Goal: Transaction & Acquisition: Purchase product/service

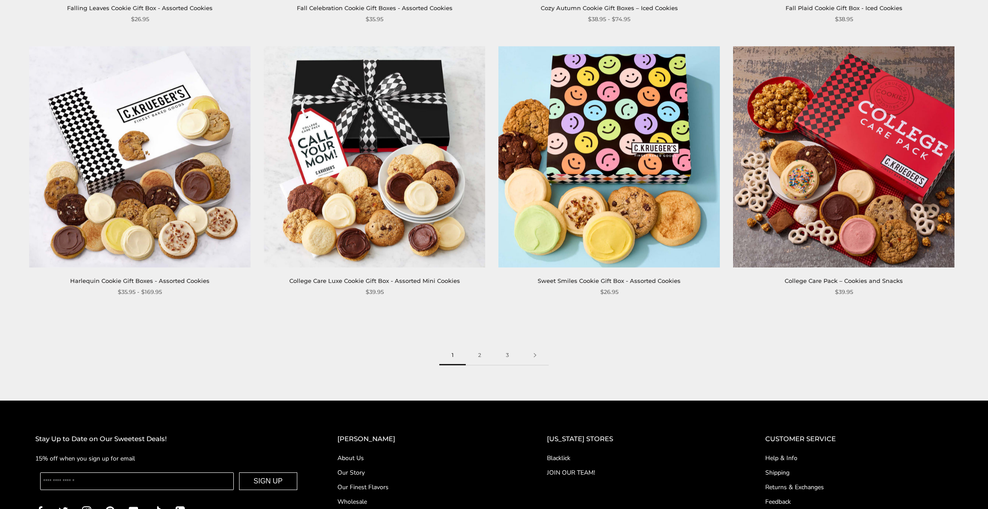
scroll to position [1482, 0]
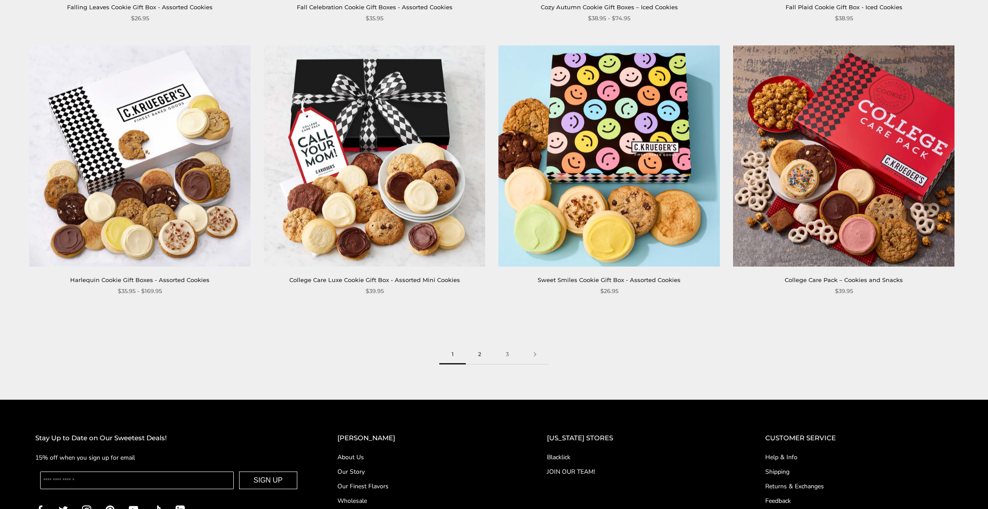
click at [480, 349] on link "2" at bounding box center [480, 355] width 28 height 20
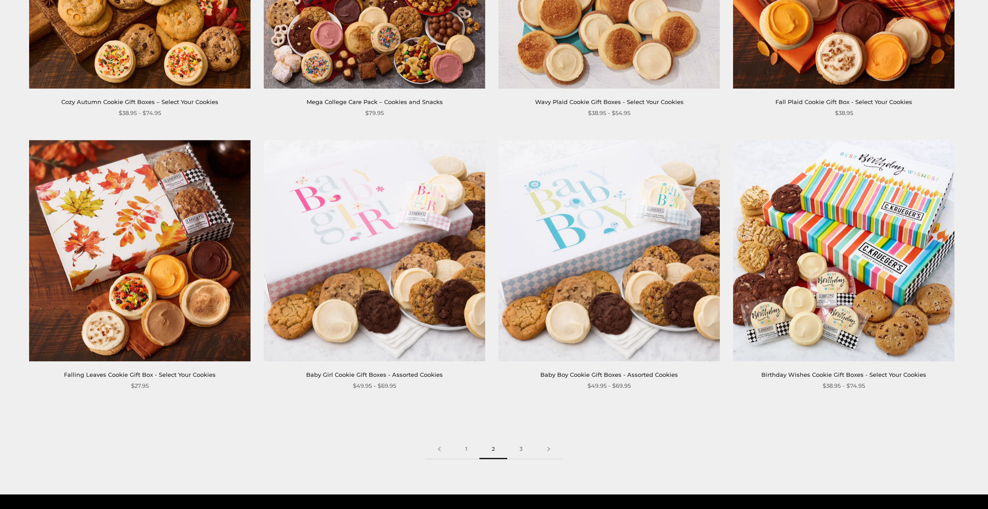
scroll to position [1384, 0]
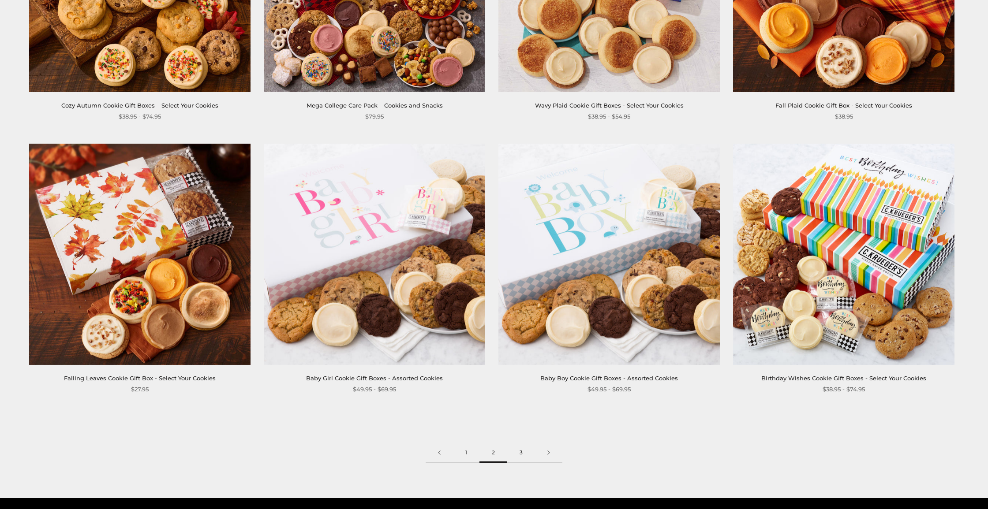
click at [518, 447] on link "3" at bounding box center [521, 453] width 28 height 20
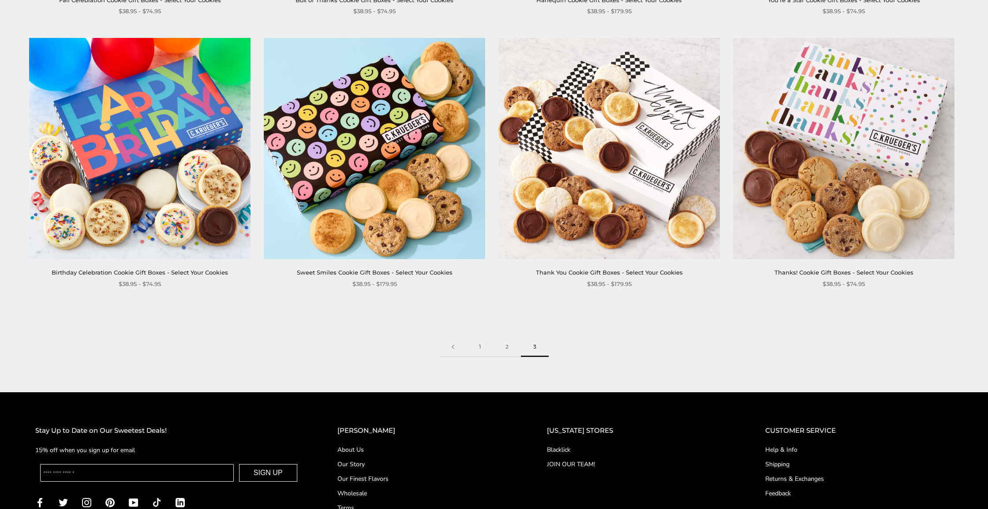
scroll to position [397, 0]
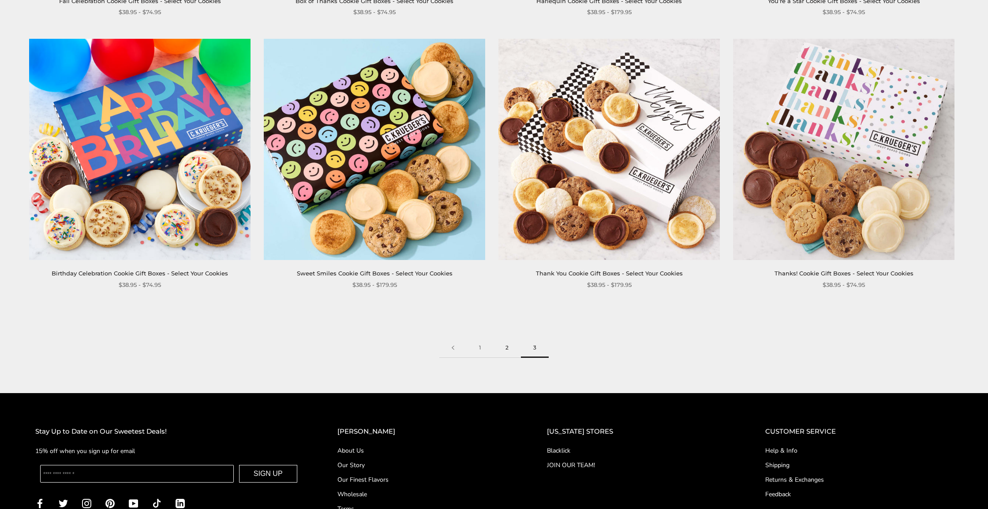
click at [507, 345] on link "2" at bounding box center [507, 348] width 28 height 20
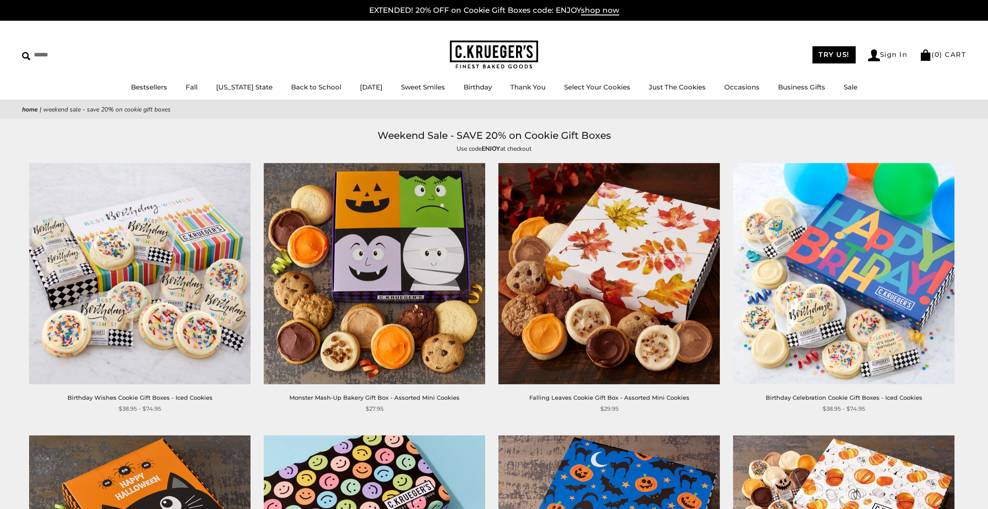
scroll to position [0, 0]
click at [429, 262] on img at bounding box center [374, 273] width 221 height 221
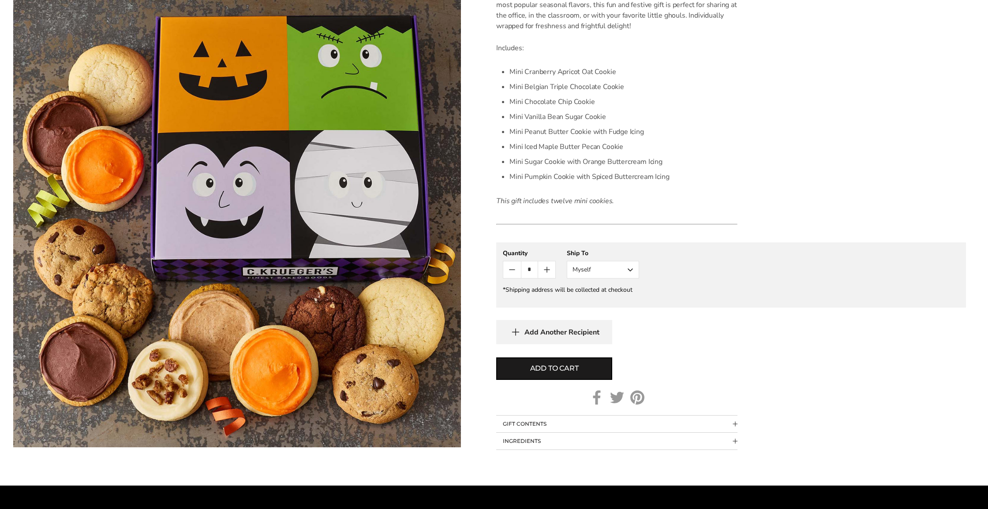
scroll to position [287, 0]
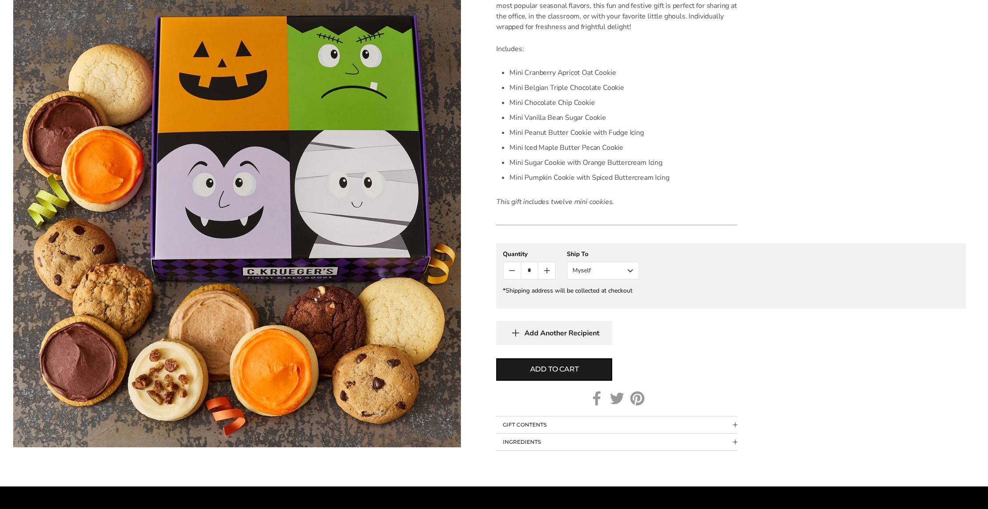
click at [631, 269] on button "Myself" at bounding box center [603, 271] width 72 height 18
click at [613, 302] on button "Other Recipient" at bounding box center [602, 303] width 71 height 16
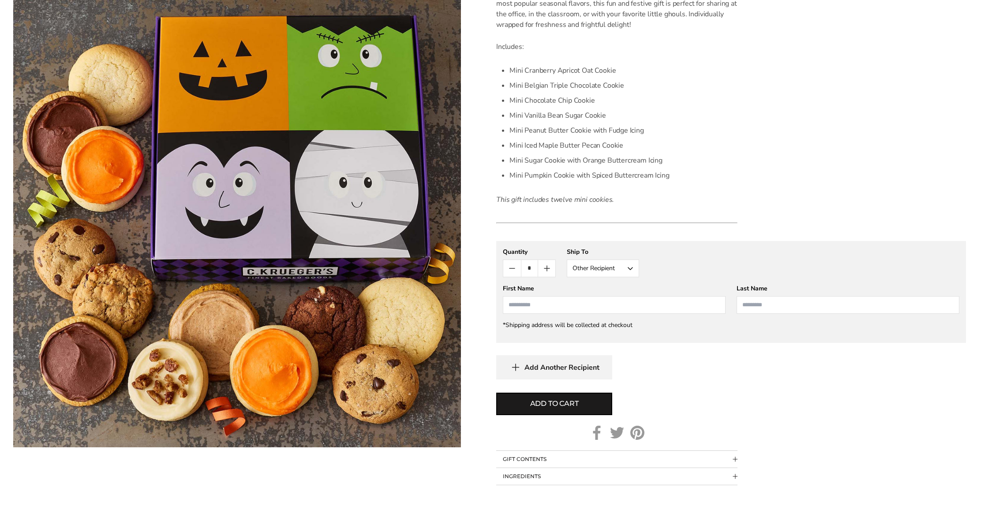
scroll to position [289, 0]
click at [565, 303] on input "First Name" at bounding box center [614, 305] width 223 height 18
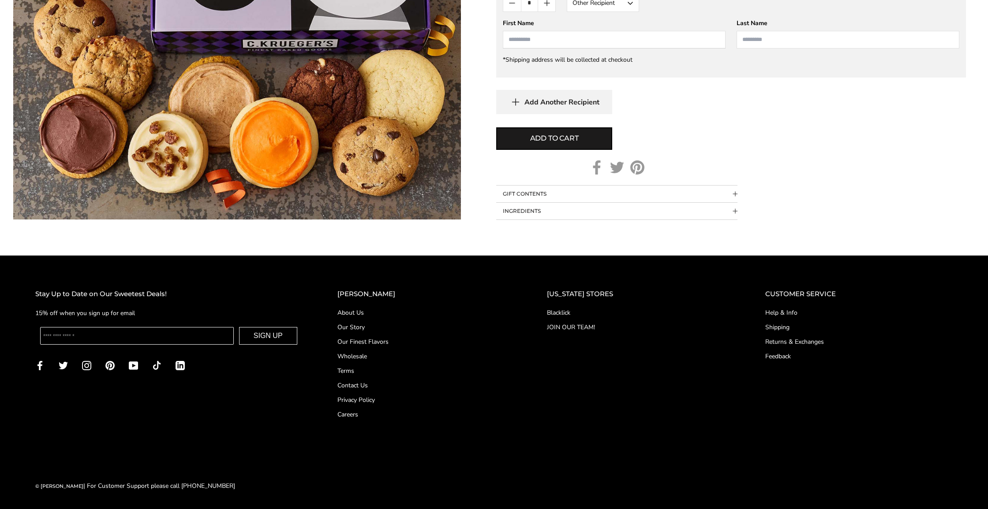
scroll to position [554, 0]
